Goal: Transaction & Acquisition: Purchase product/service

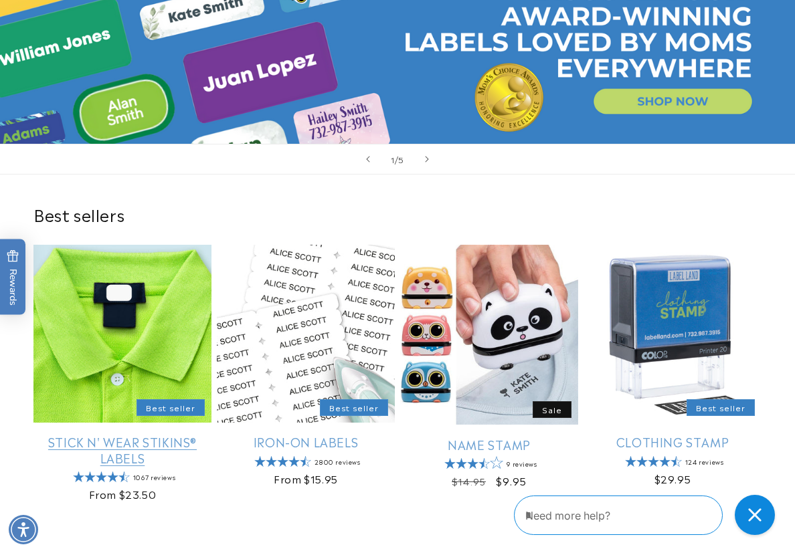
scroll to position [201, 0]
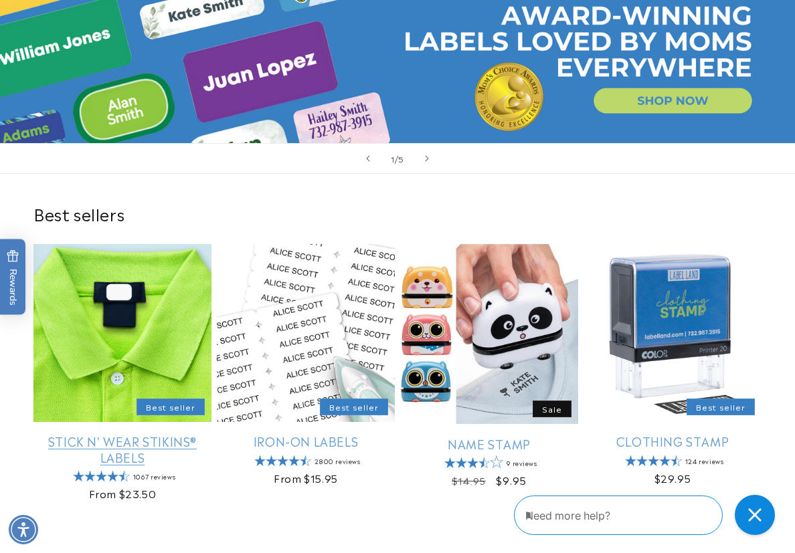
click at [132, 434] on link "Stick N' Wear Stikins® Labels" at bounding box center [122, 449] width 178 height 31
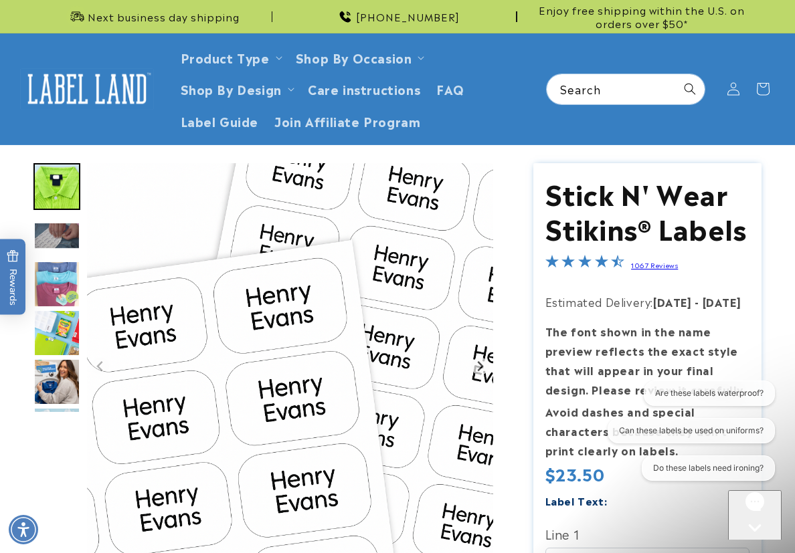
click at [235, 470] on img "Gallery Viewer" at bounding box center [290, 366] width 406 height 406
